Goal: Information Seeking & Learning: Learn about a topic

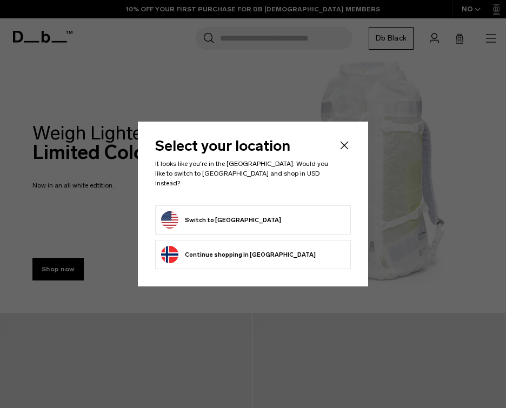
click at [242, 218] on button "Switch to [GEOGRAPHIC_DATA]" at bounding box center [221, 219] width 120 height 17
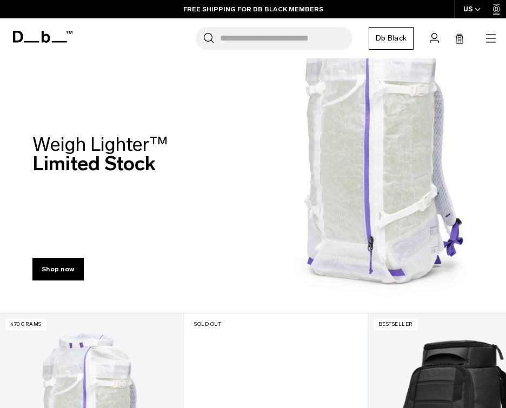
click at [101, 148] on span "Weigh Lighter™" at bounding box center [100, 143] width 136 height 23
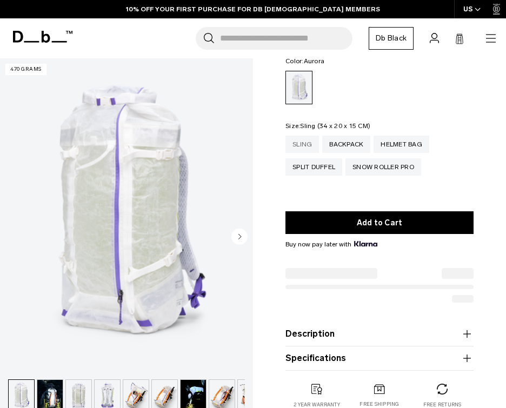
click at [298, 142] on div "Sling" at bounding box center [303, 144] width 34 height 17
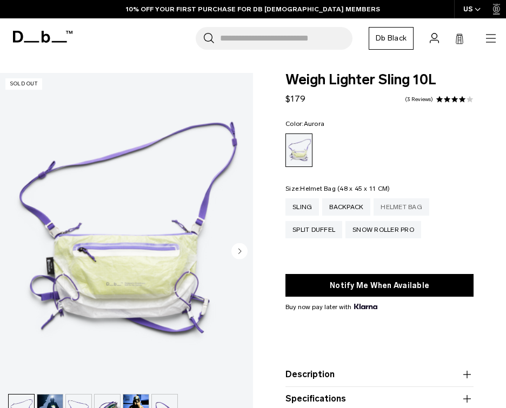
click at [399, 209] on div "Helmet Bag" at bounding box center [402, 206] width 56 height 17
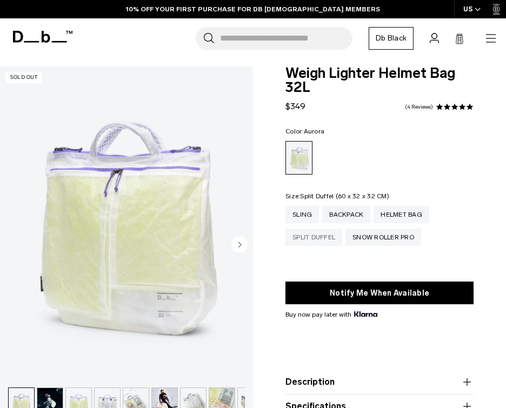
click at [316, 238] on div "Split Duffel" at bounding box center [314, 237] width 57 height 17
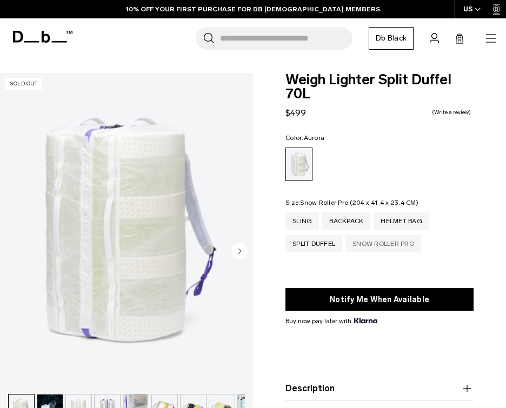
click at [391, 248] on div "Snow Roller Pro" at bounding box center [384, 243] width 76 height 17
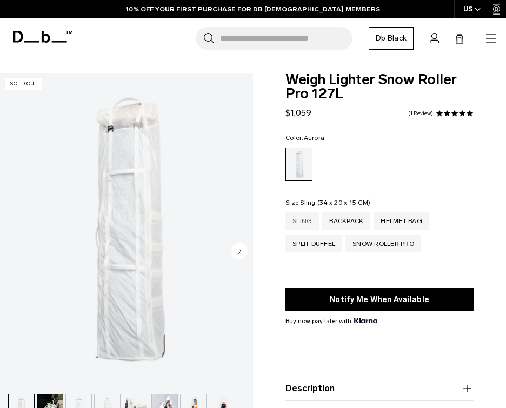
click at [309, 223] on div "Sling" at bounding box center [303, 221] width 34 height 17
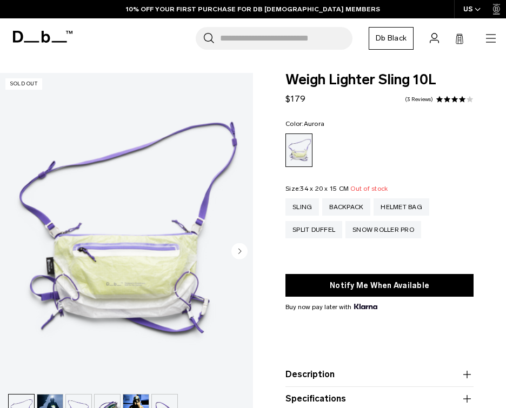
click at [330, 73] on span "Weigh Lighter Sling 10L" at bounding box center [380, 80] width 188 height 14
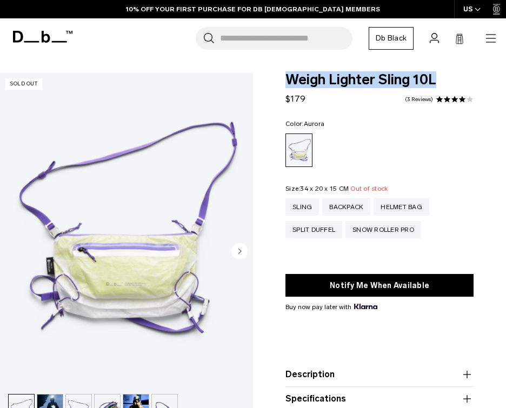
click at [330, 73] on span "Weigh Lighter Sling 10L" at bounding box center [380, 80] width 188 height 14
copy div "Weigh Lighter Sling 10L"
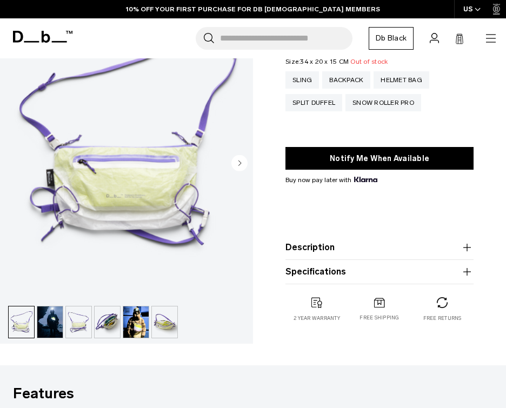
click at [95, 322] on img "button" at bounding box center [107, 322] width 25 height 31
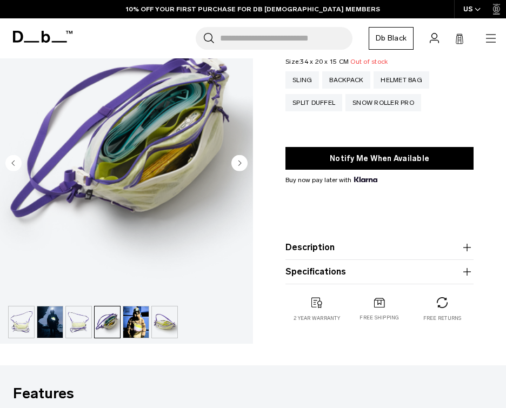
click at [141, 321] on img "button" at bounding box center [135, 322] width 25 height 31
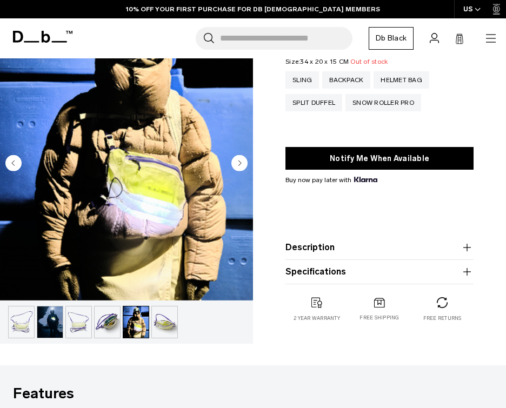
click at [31, 320] on img "button" at bounding box center [21, 322] width 25 height 31
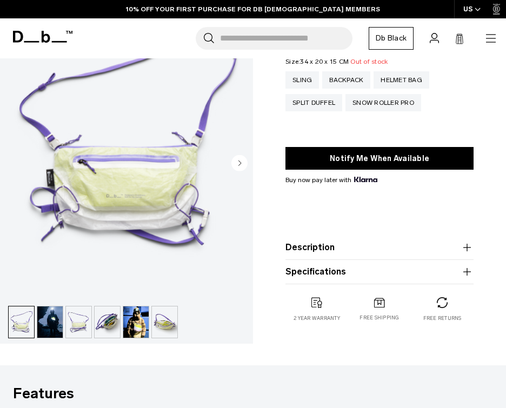
click at [142, 322] on img "button" at bounding box center [135, 322] width 25 height 31
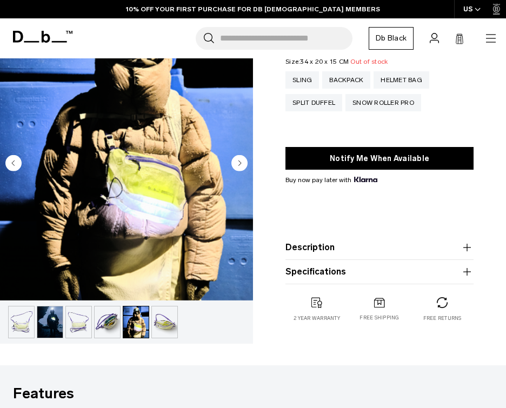
click at [157, 323] on img "button" at bounding box center [164, 322] width 25 height 31
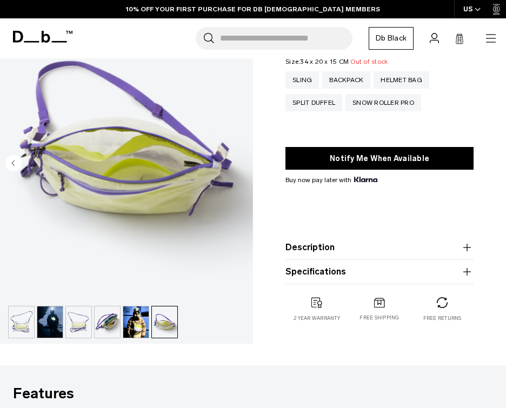
click at [36, 324] on ul at bounding box center [126, 322] width 237 height 32
click at [26, 322] on img "button" at bounding box center [21, 322] width 25 height 31
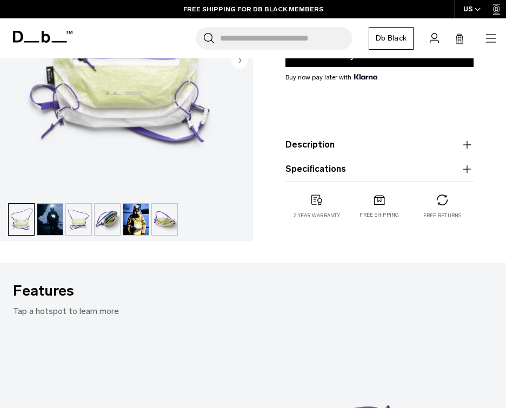
scroll to position [0, 0]
